Goal: Task Accomplishment & Management: Use online tool/utility

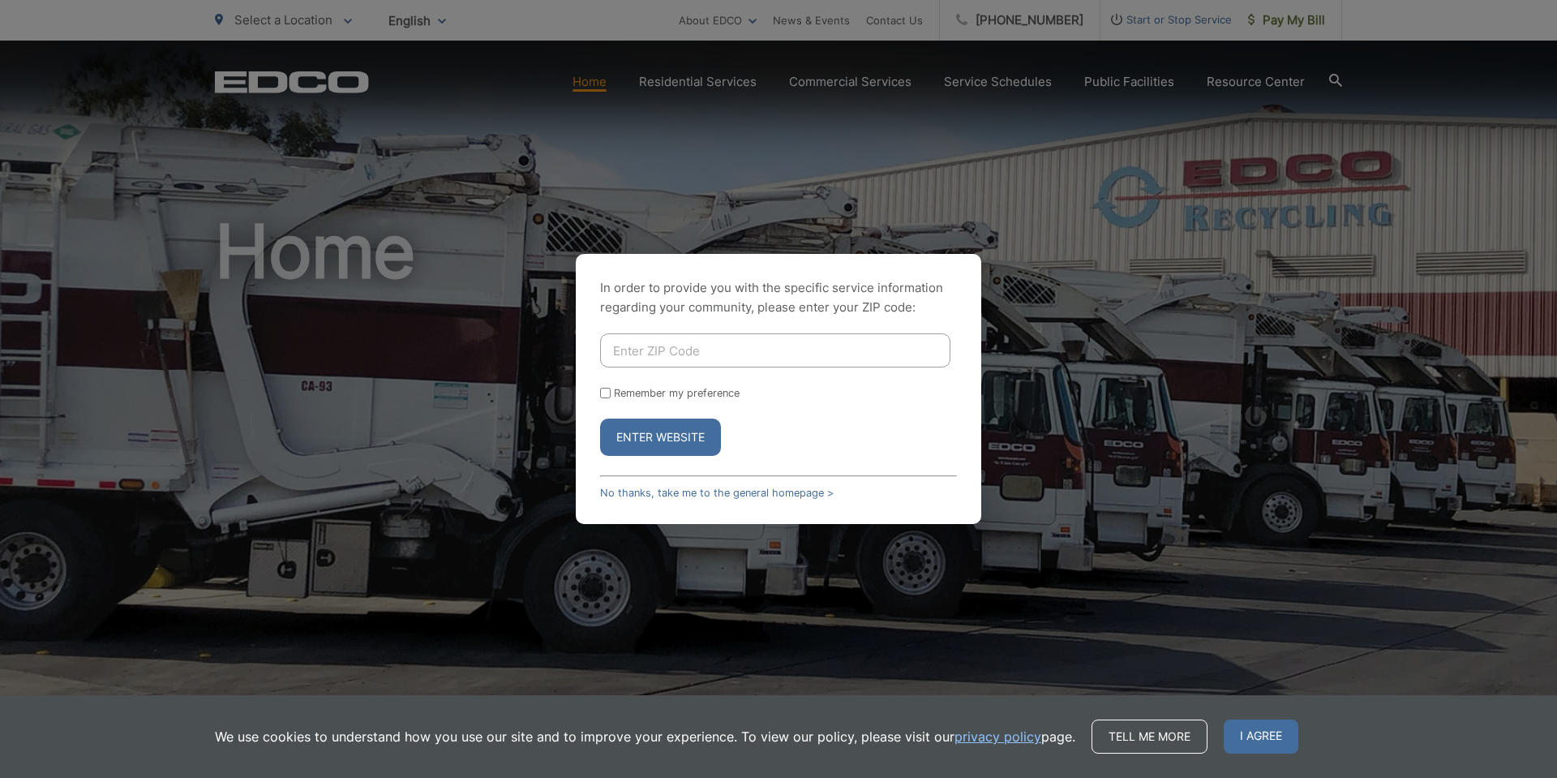
click at [724, 354] on input "Enter ZIP Code" at bounding box center [775, 350] width 350 height 34
type input "92083"
click at [600, 418] on button "Enter Website" at bounding box center [660, 436] width 121 height 37
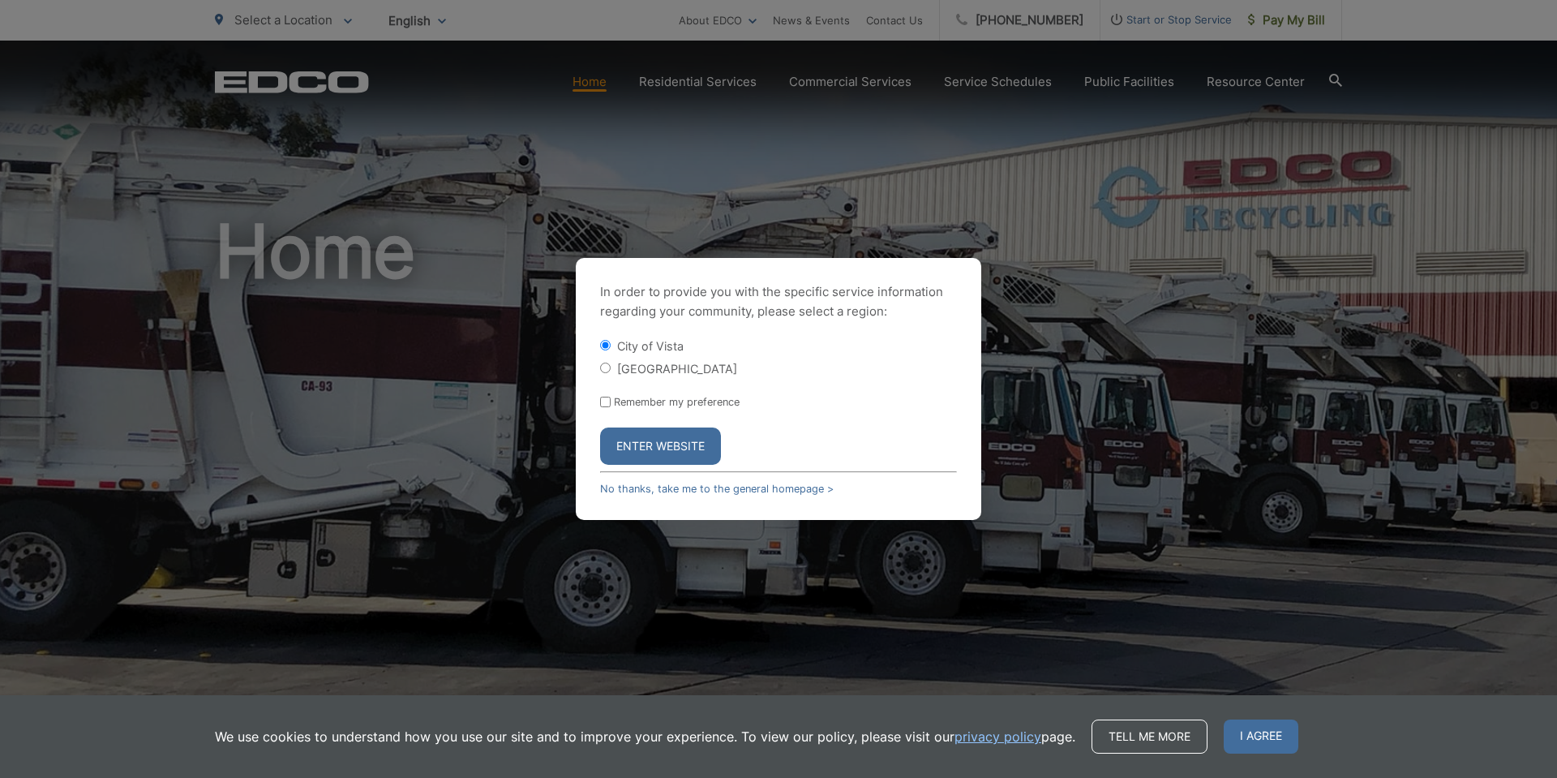
click at [671, 443] on button "Enter Website" at bounding box center [660, 445] width 121 height 37
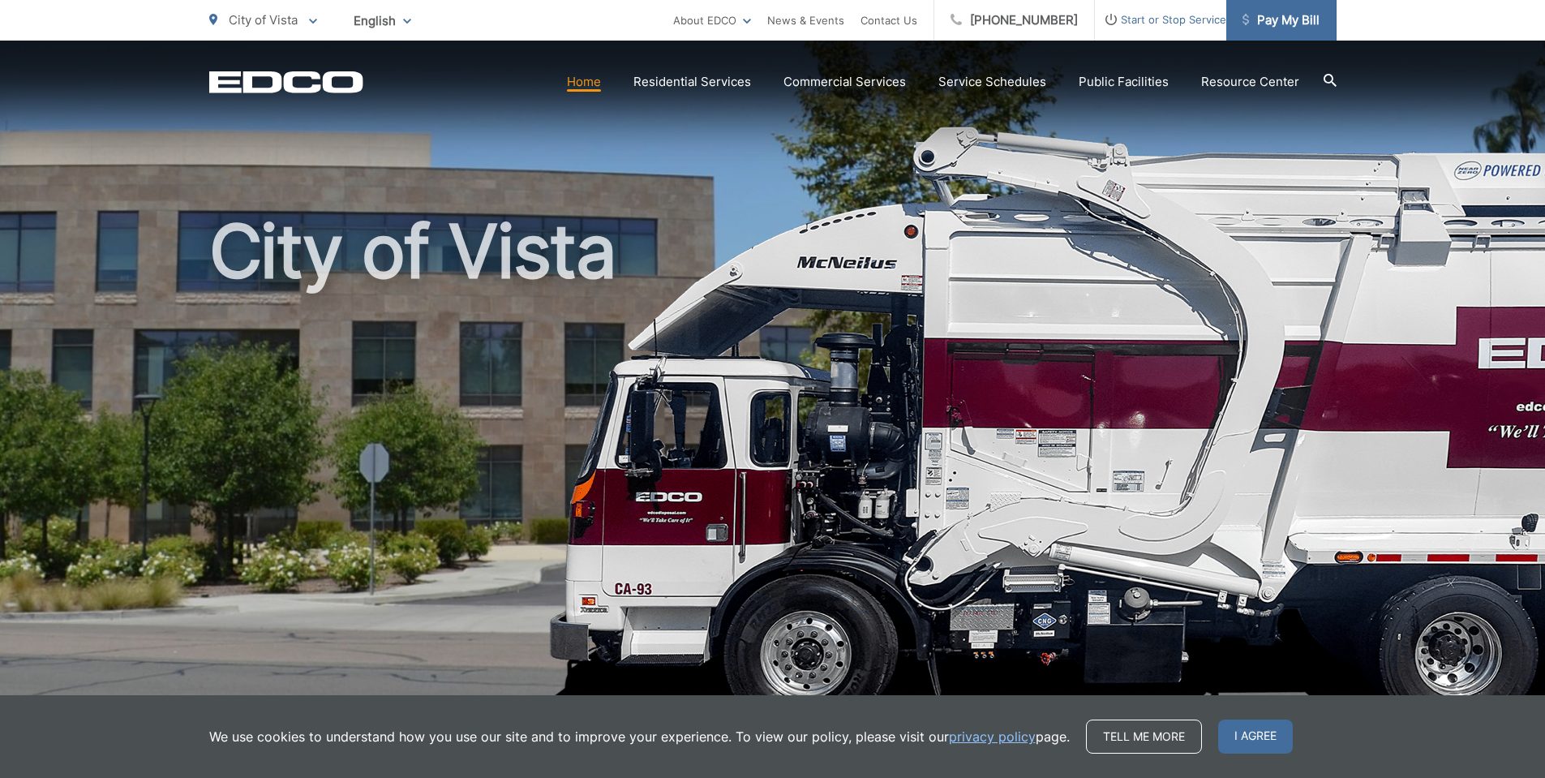
click at [1306, 26] on span "Pay My Bill" at bounding box center [1280, 20] width 77 height 19
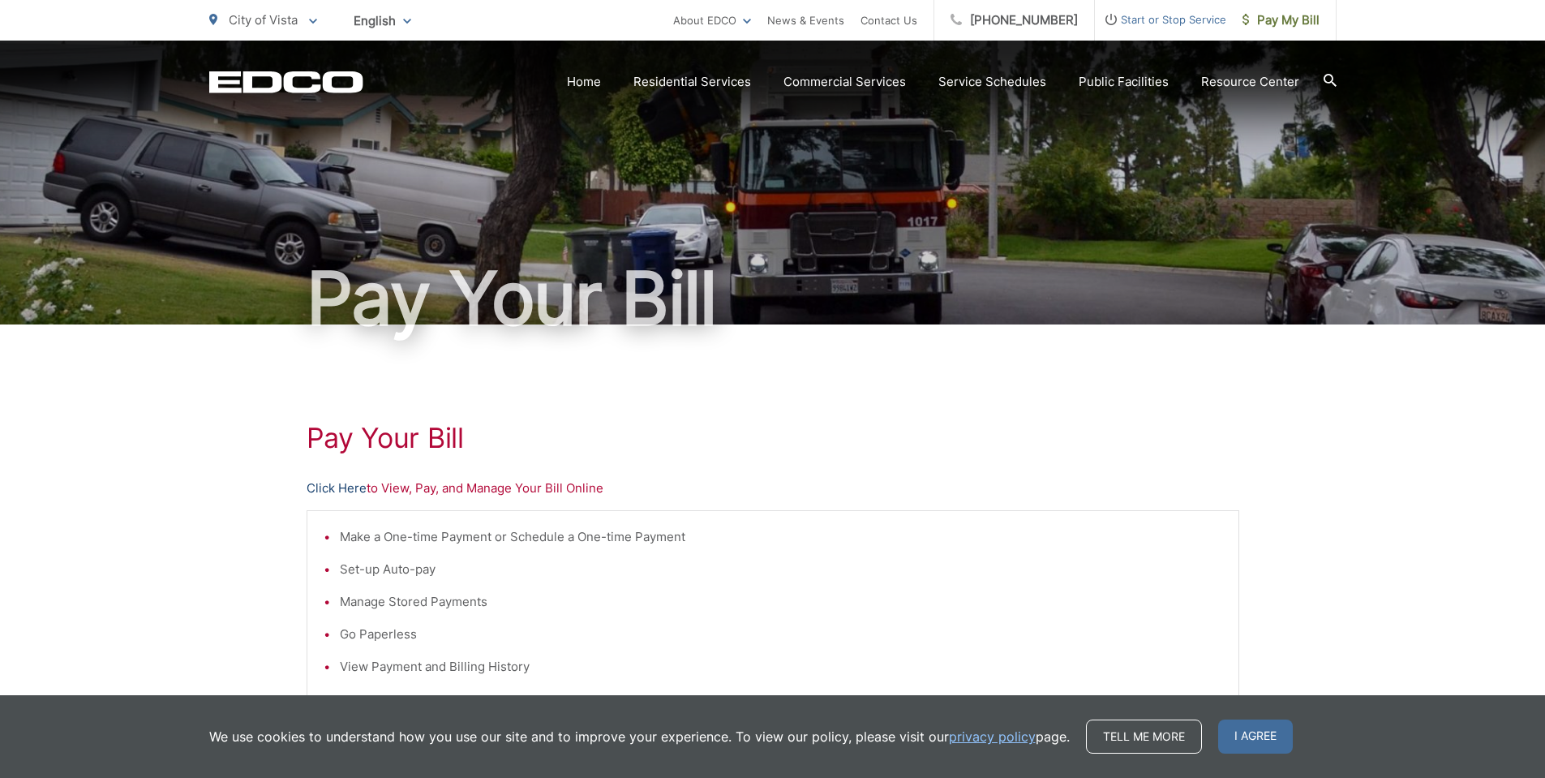
click at [346, 484] on link "Click Here" at bounding box center [337, 487] width 60 height 19
